Goal: Information Seeking & Learning: Learn about a topic

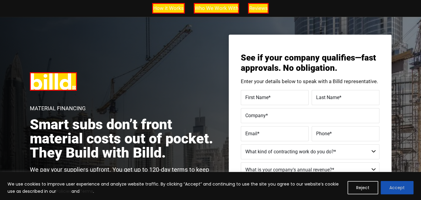
click at [398, 185] on button "Accept" at bounding box center [396, 187] width 33 height 13
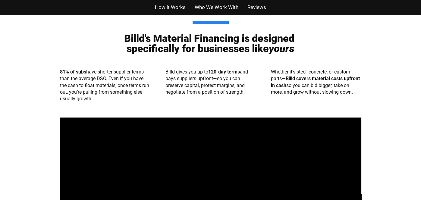
scroll to position [292, 0]
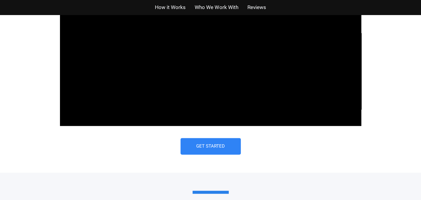
scroll to position [615, 0]
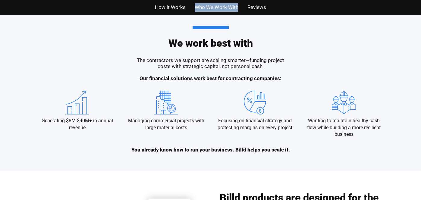
click at [127, 48] on div "How it Works Who We Work With Reviews How it Works Who We Work With Reviews Mat…" at bounding box center [210, 52] width 421 height 1335
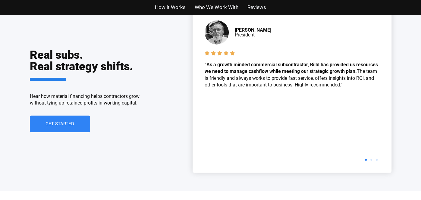
scroll to position [934, 0]
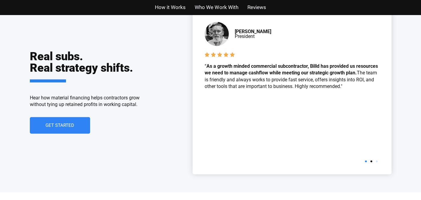
click at [371, 162] on span "Go to slide 2" at bounding box center [371, 162] width 2 height 2
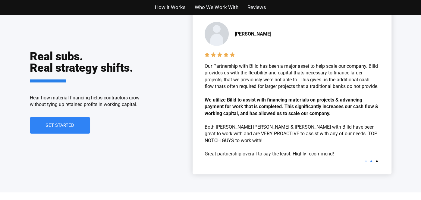
click at [376, 162] on span "Go to slide 3" at bounding box center [377, 162] width 2 height 2
